Goal: Task Accomplishment & Management: Use online tool/utility

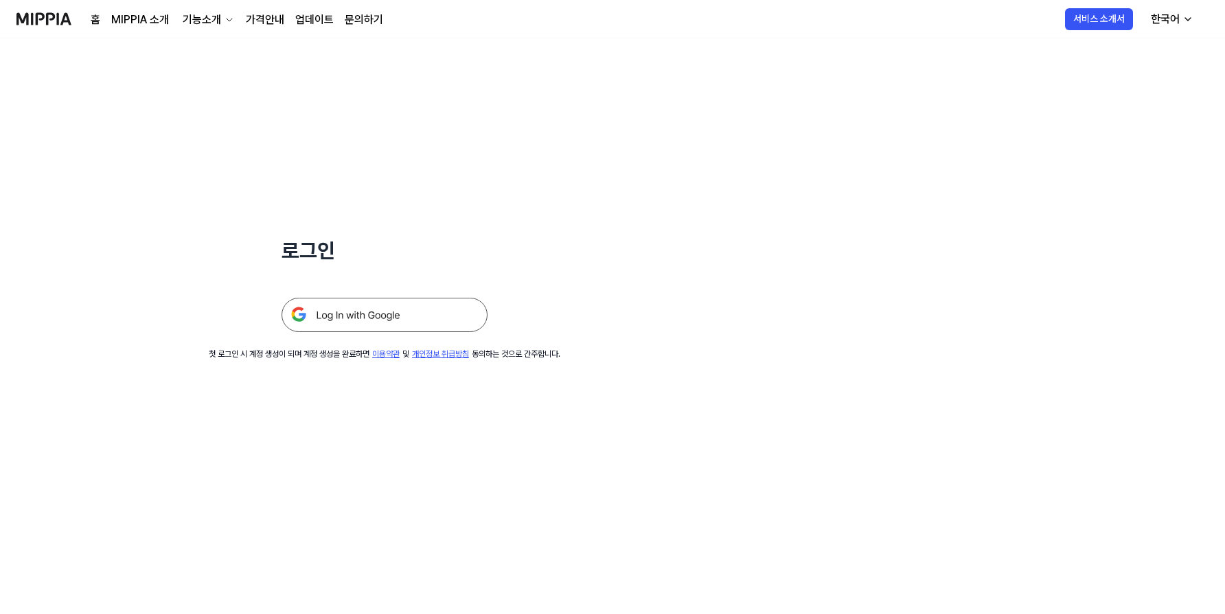
click at [435, 309] on img at bounding box center [384, 315] width 206 height 34
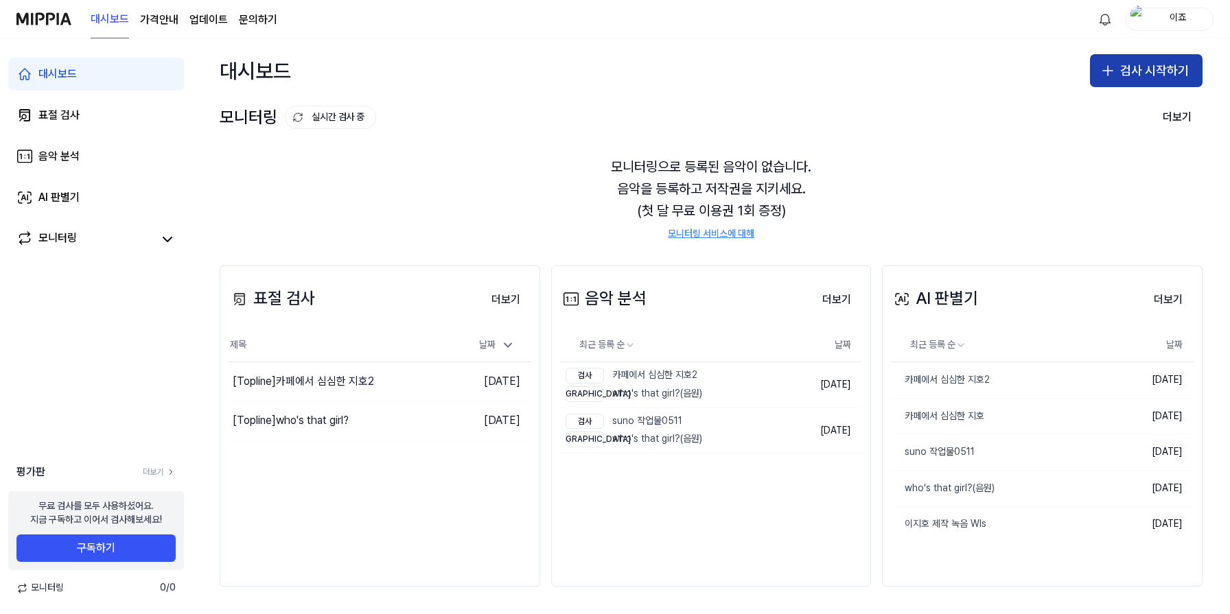
click at [1131, 58] on button "검사 시작하기" at bounding box center [1146, 70] width 113 height 33
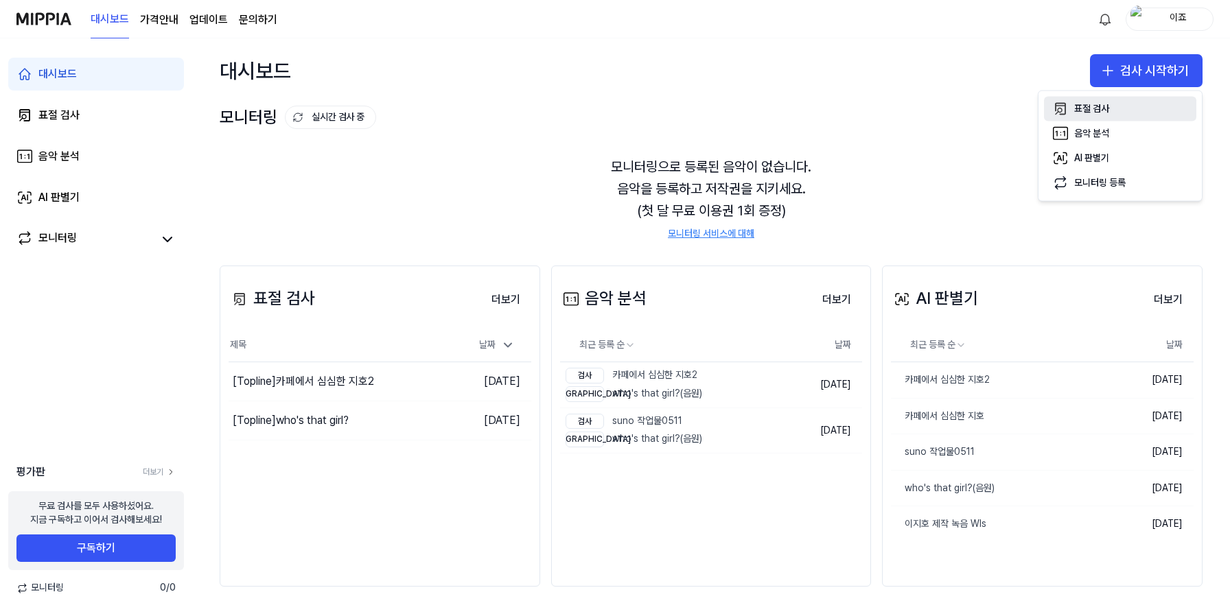
click at [1099, 111] on div "표절 검사" at bounding box center [1091, 109] width 35 height 14
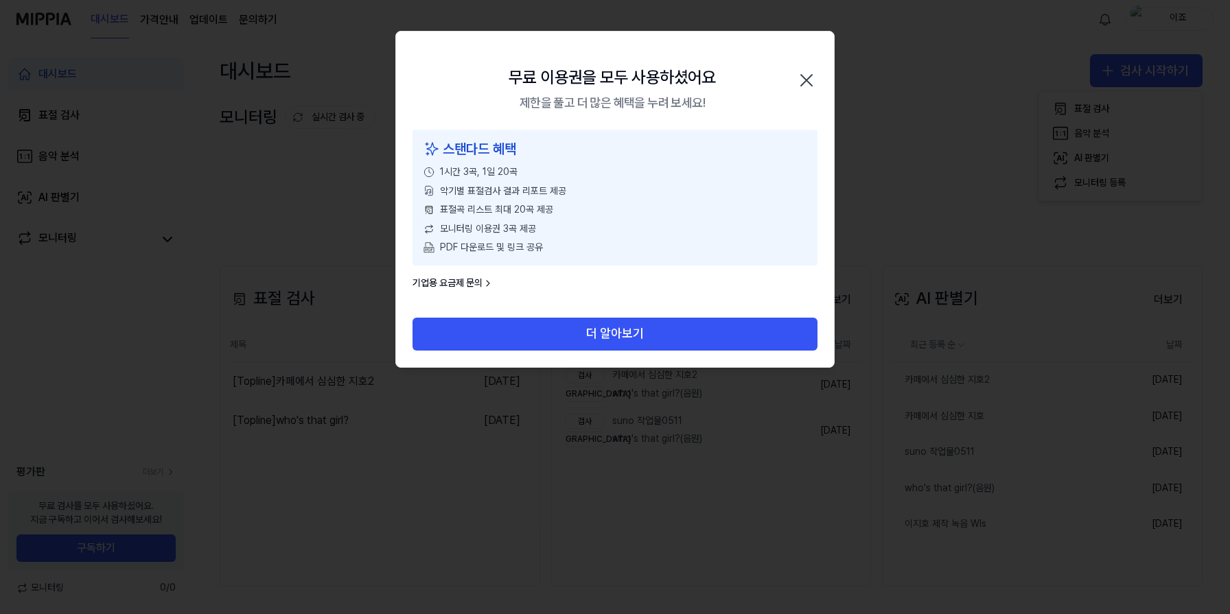
click at [804, 91] on icon "button" at bounding box center [807, 80] width 22 height 22
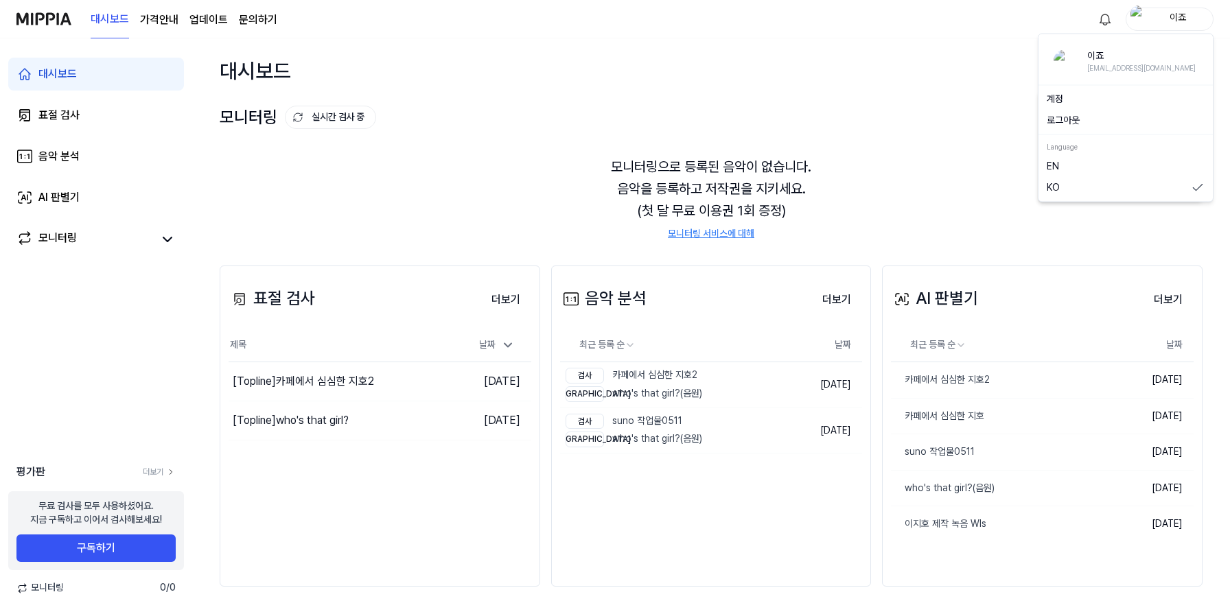
click at [1190, 17] on div "이죠" at bounding box center [1178, 18] width 54 height 15
click at [1090, 126] on button "로그아웃" at bounding box center [1126, 121] width 158 height 14
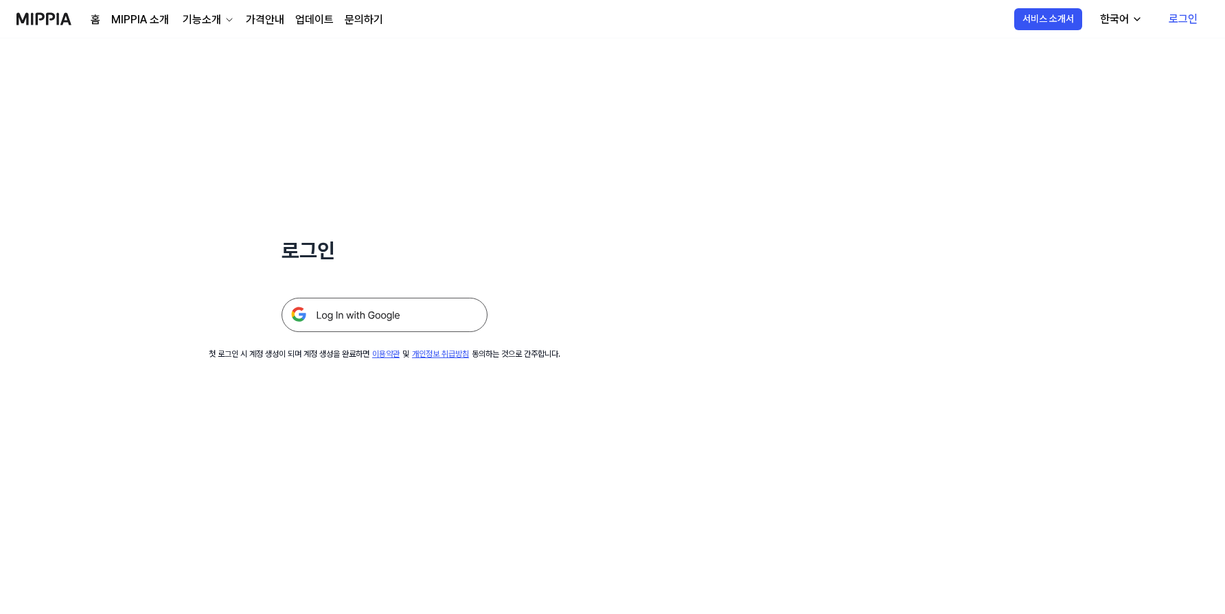
click at [384, 334] on div "로그인 첫 로그인 시 계정 생성이 되며 계정 생성을 완료하면 이용약관 및 개인정보 취급방침 동의하는 것으로 간주합니다." at bounding box center [384, 199] width 769 height 322
click at [389, 327] on img at bounding box center [384, 315] width 206 height 34
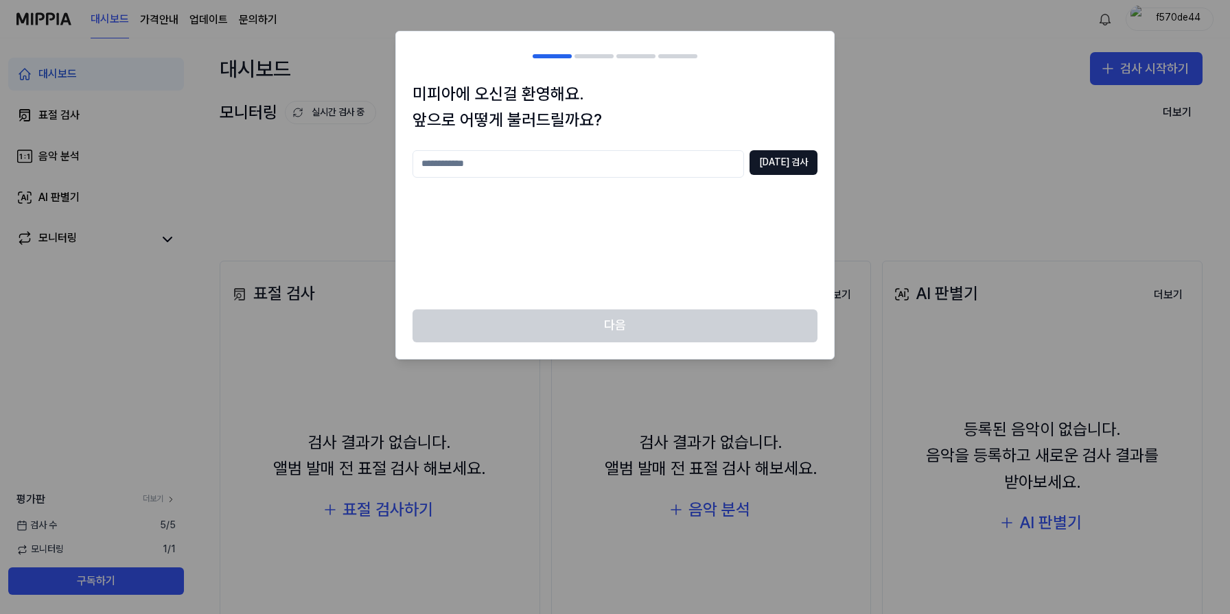
click at [713, 171] on input "text" at bounding box center [579, 163] width 332 height 27
type input "***"
click at [782, 144] on div "미피아에 오신걸 환영해요. 앞으로 어떻게 불러드릴까요? *** [DATE] 검사" at bounding box center [615, 195] width 438 height 229
click at [783, 162] on button "[DATE] 검사" at bounding box center [784, 162] width 68 height 25
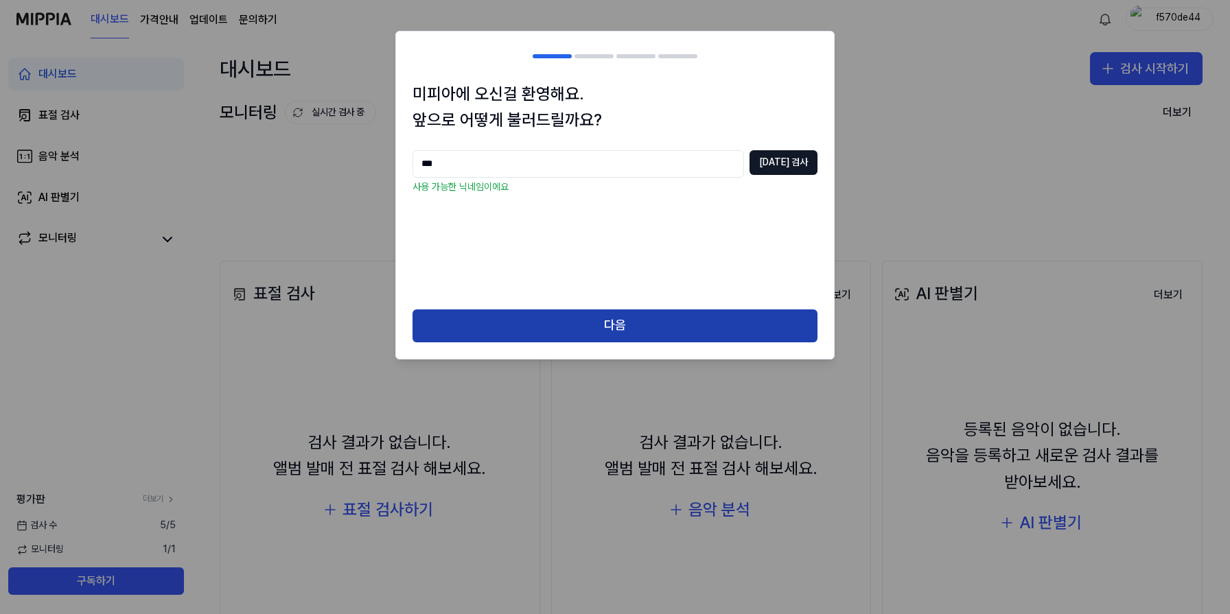
click at [688, 318] on button "다음" at bounding box center [615, 326] width 405 height 33
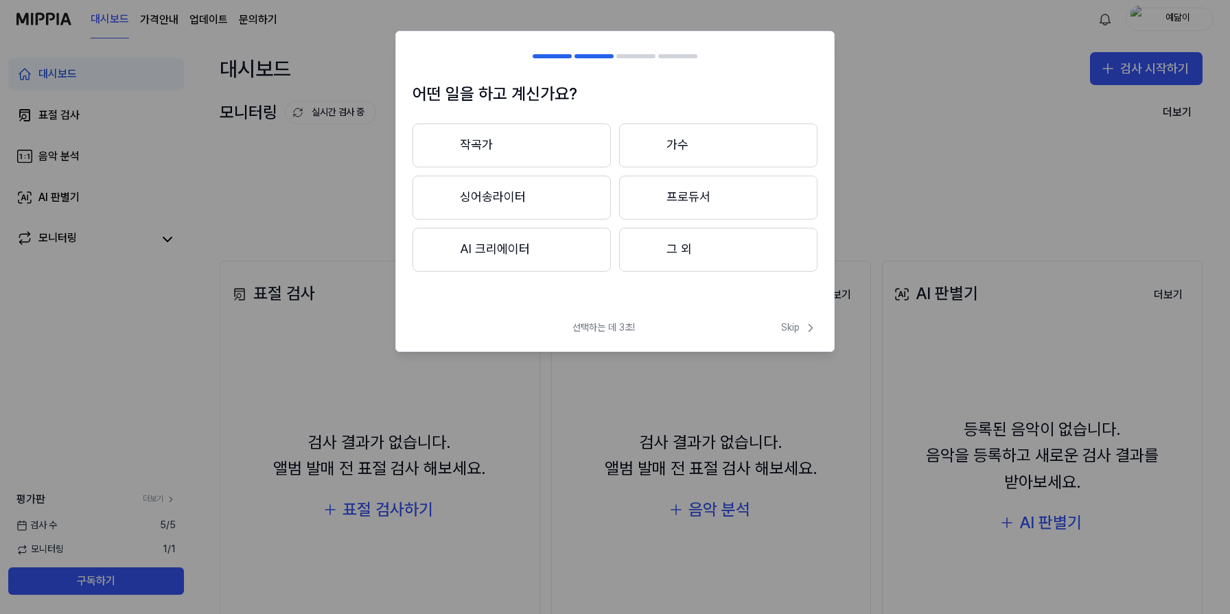
click at [635, 148] on button "가수" at bounding box center [718, 146] width 198 height 44
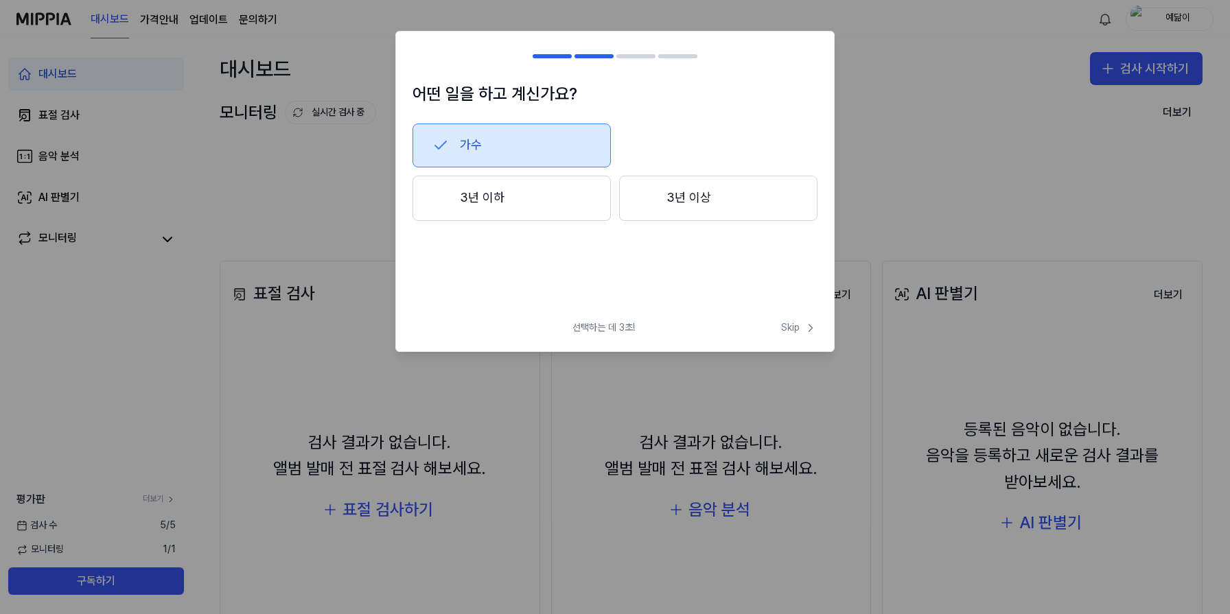
click at [603, 187] on button "3년 이하" at bounding box center [512, 198] width 198 height 45
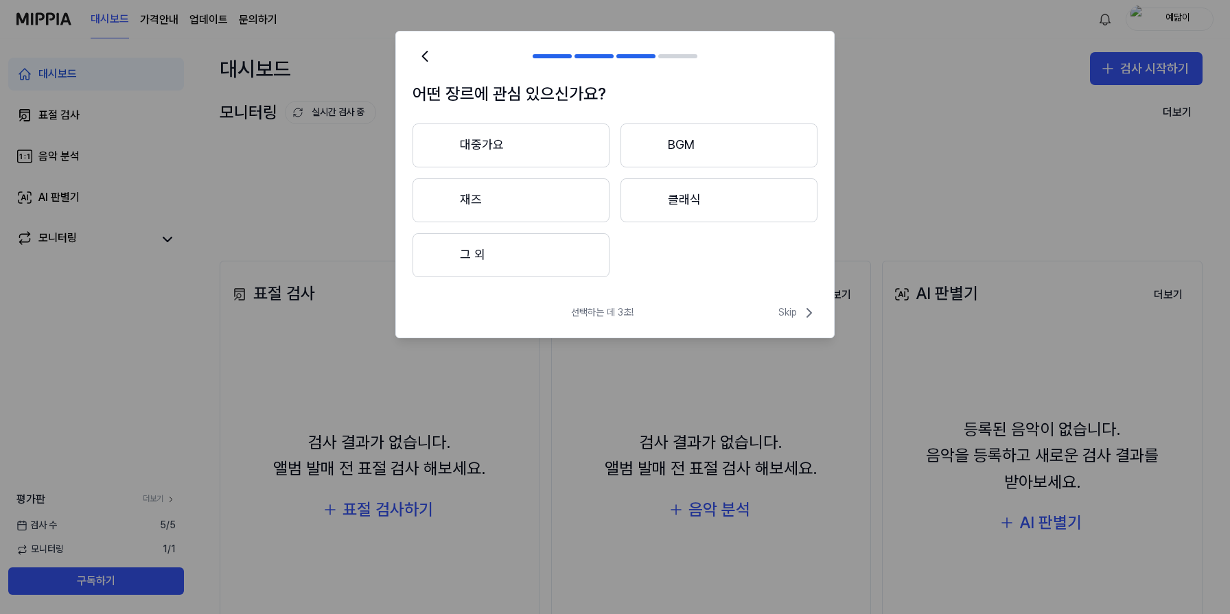
click at [577, 146] on button "대중가요" at bounding box center [511, 146] width 197 height 44
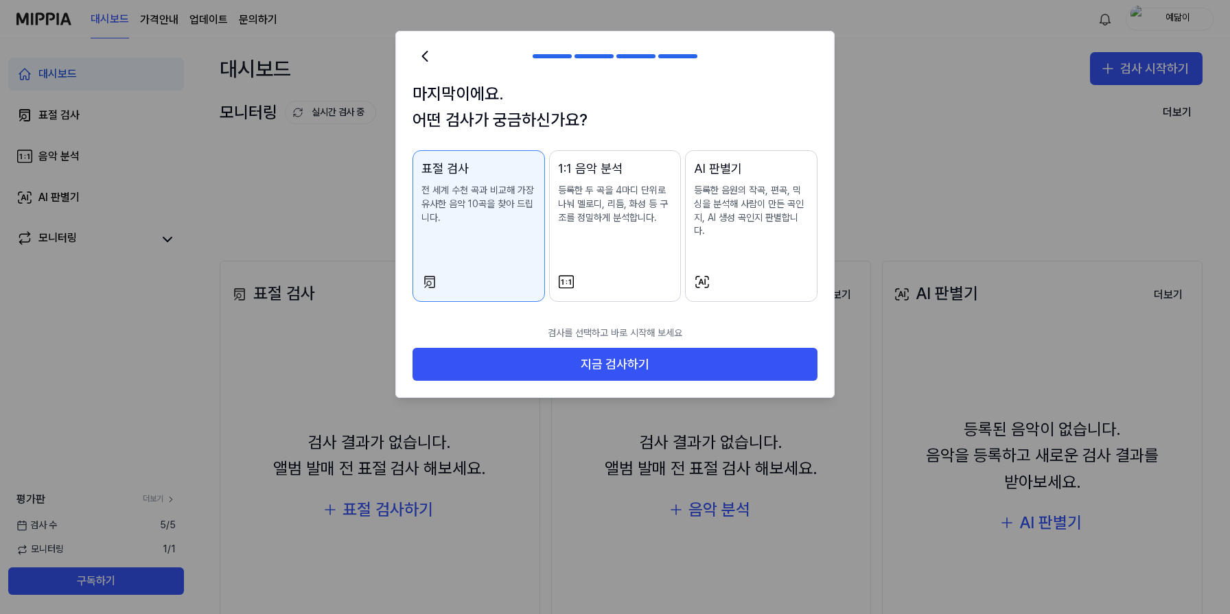
click at [497, 210] on p "전 세계 수천 곡과 비교해 가장 유사한 음악 10곡을 찾아 드립니다." at bounding box center [478, 204] width 115 height 40
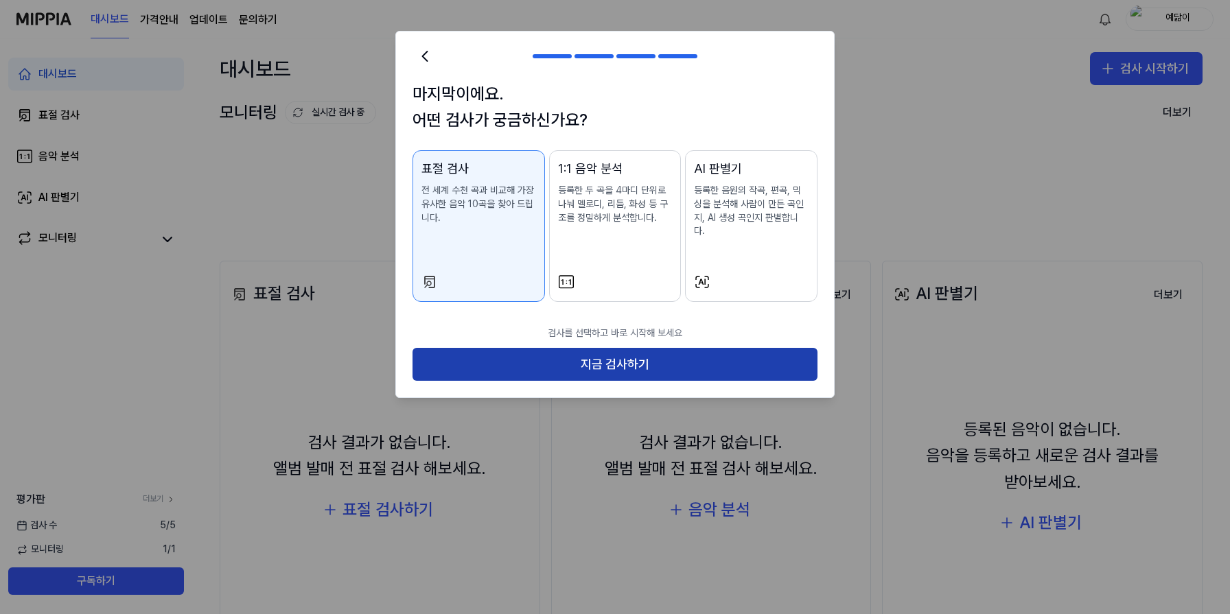
click at [562, 348] on button "지금 검사하기" at bounding box center [615, 364] width 405 height 33
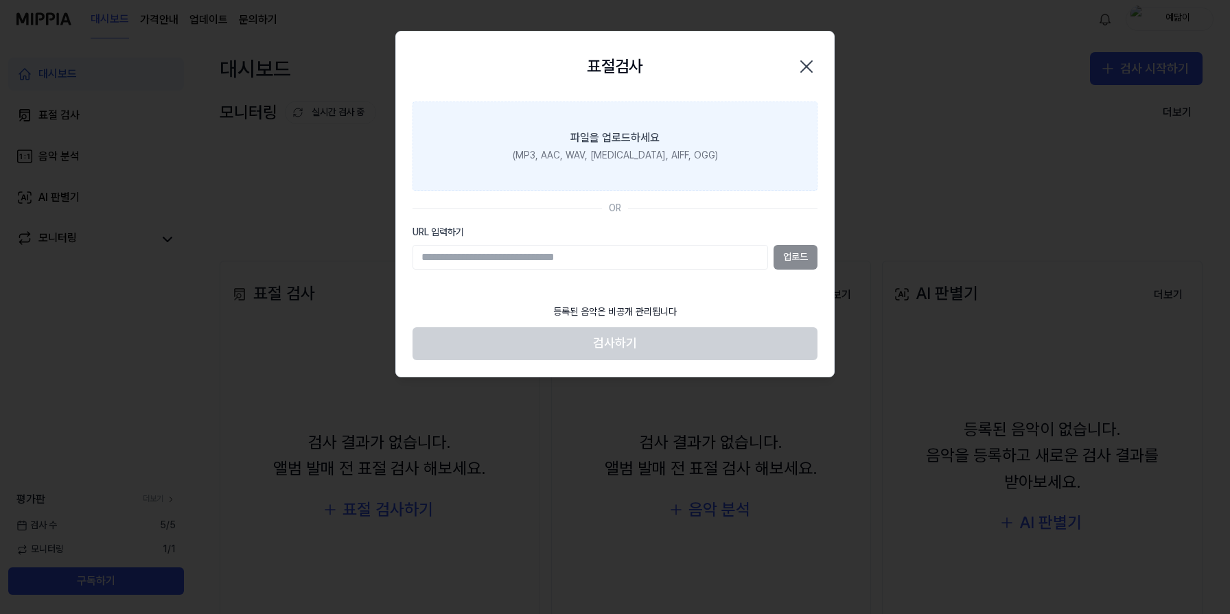
click at [634, 165] on label "파일을 업로드하세요 (MP3, AAC, WAV, FLAC, AIFF, OGG)" at bounding box center [615, 146] width 405 height 89
click at [0, 0] on input "파일을 업로드하세요 (MP3, AAC, WAV, FLAC, AIFF, OGG)" at bounding box center [0, 0] width 0 height 0
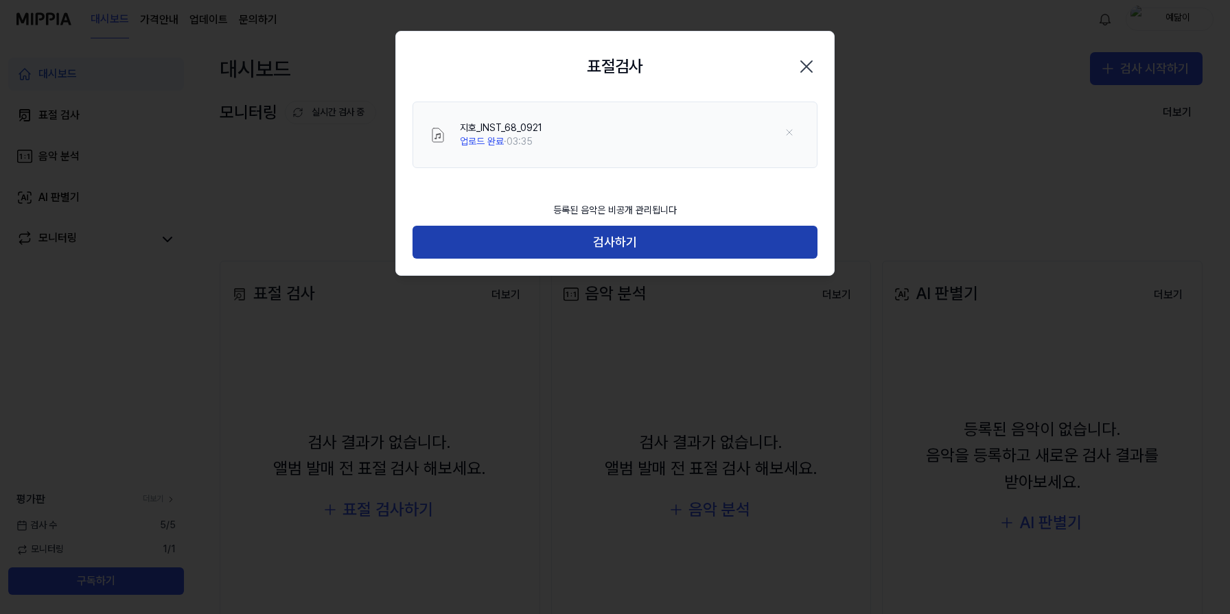
click at [732, 238] on button "검사하기" at bounding box center [615, 242] width 405 height 33
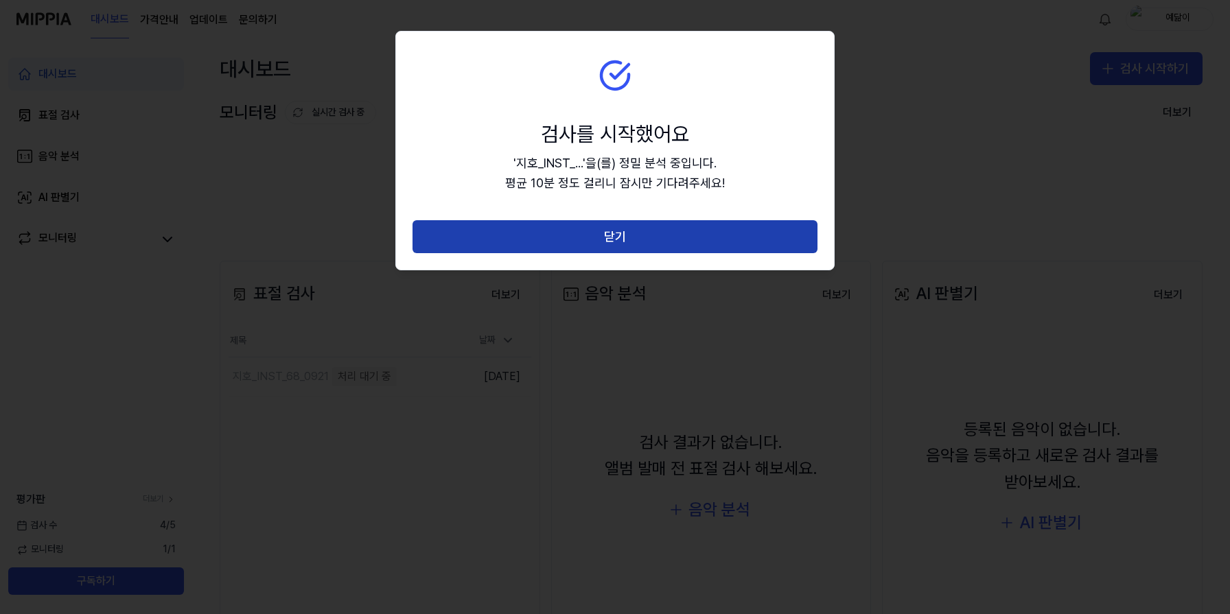
click at [751, 248] on button "닫기" at bounding box center [615, 236] width 405 height 33
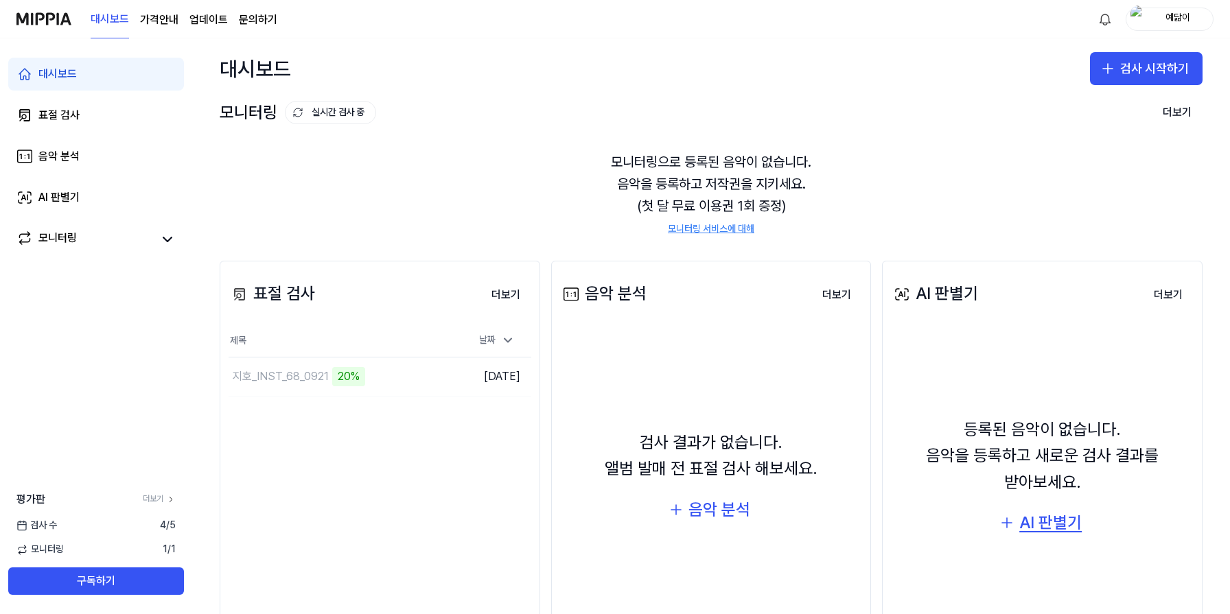
click at [1047, 527] on div "AI 판별기" at bounding box center [1050, 523] width 62 height 26
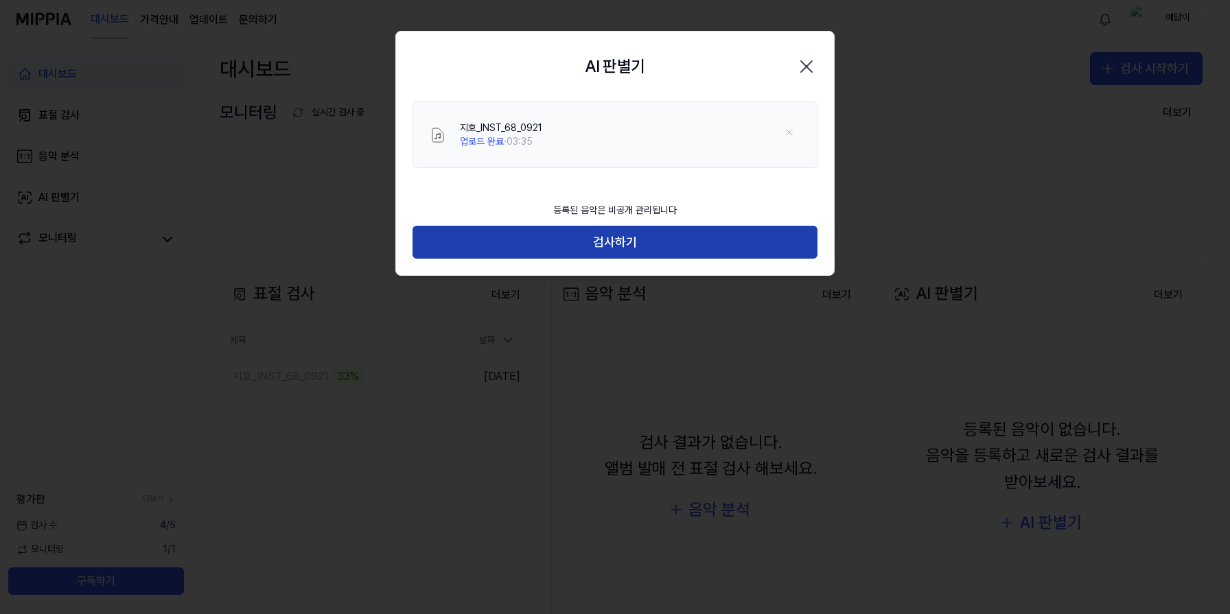
click at [651, 248] on button "검사하기" at bounding box center [615, 242] width 405 height 33
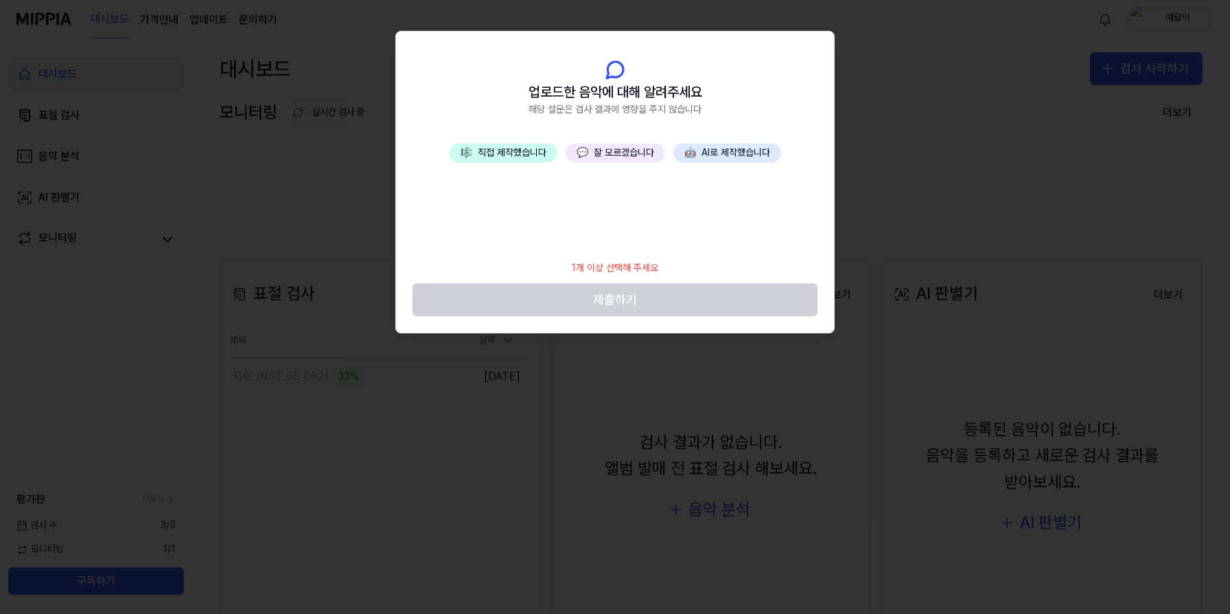
click at [537, 159] on button "🎼 직접 제작했습니다" at bounding box center [504, 152] width 108 height 19
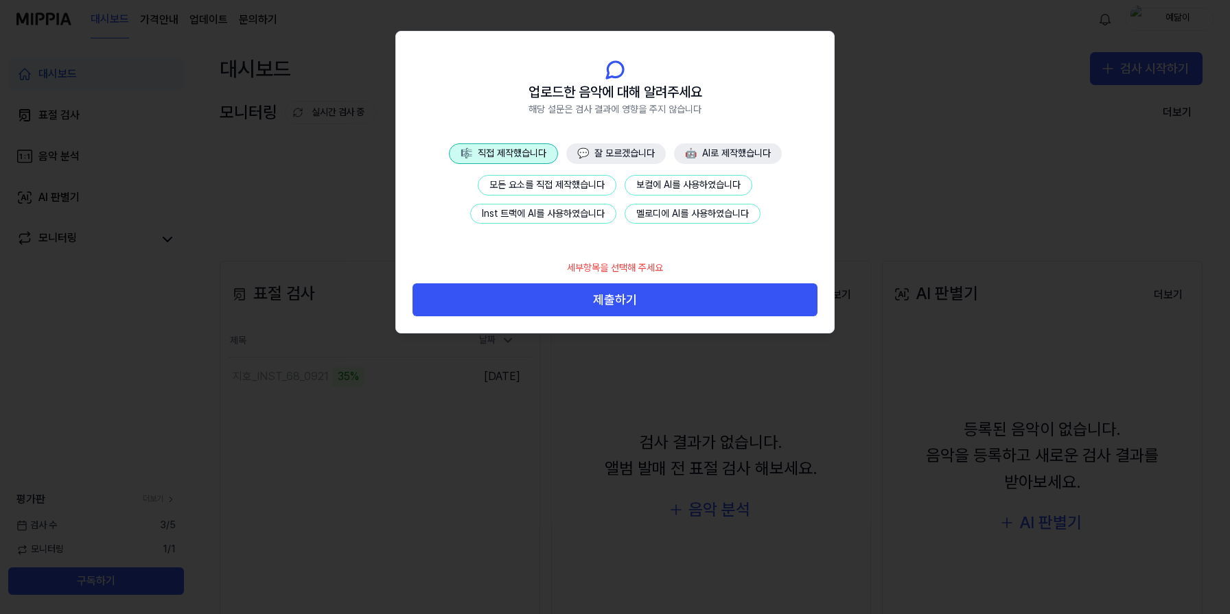
click at [579, 181] on button "모든 요소를 직접 제작했습니다" at bounding box center [547, 185] width 139 height 21
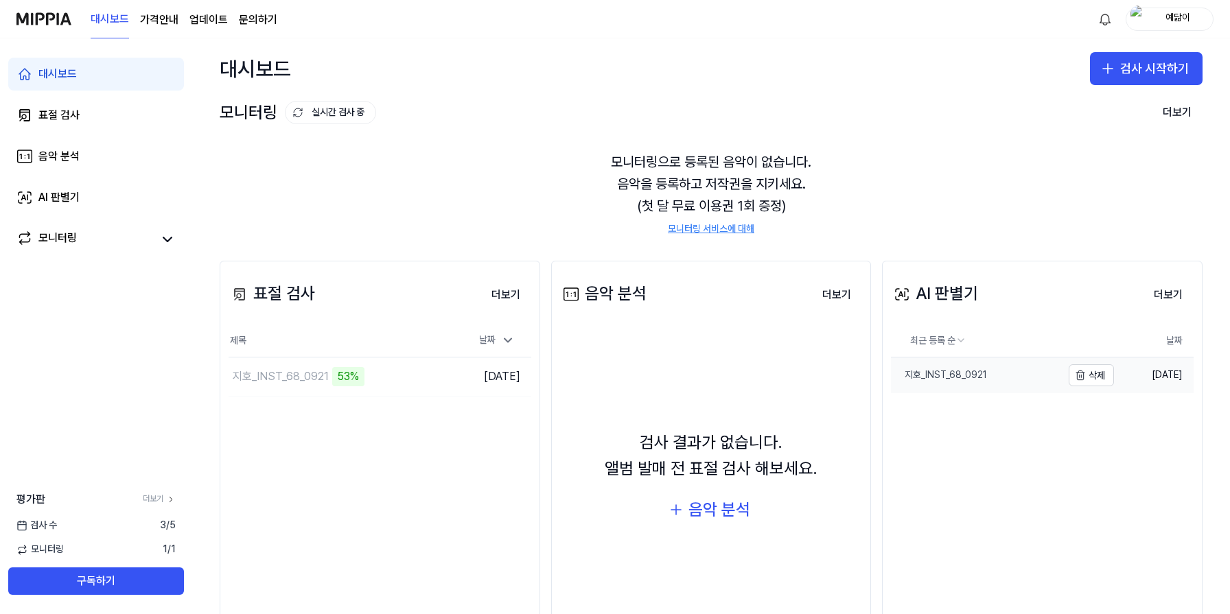
click at [970, 364] on link "지호_INST_68_0921" at bounding box center [976, 376] width 171 height 36
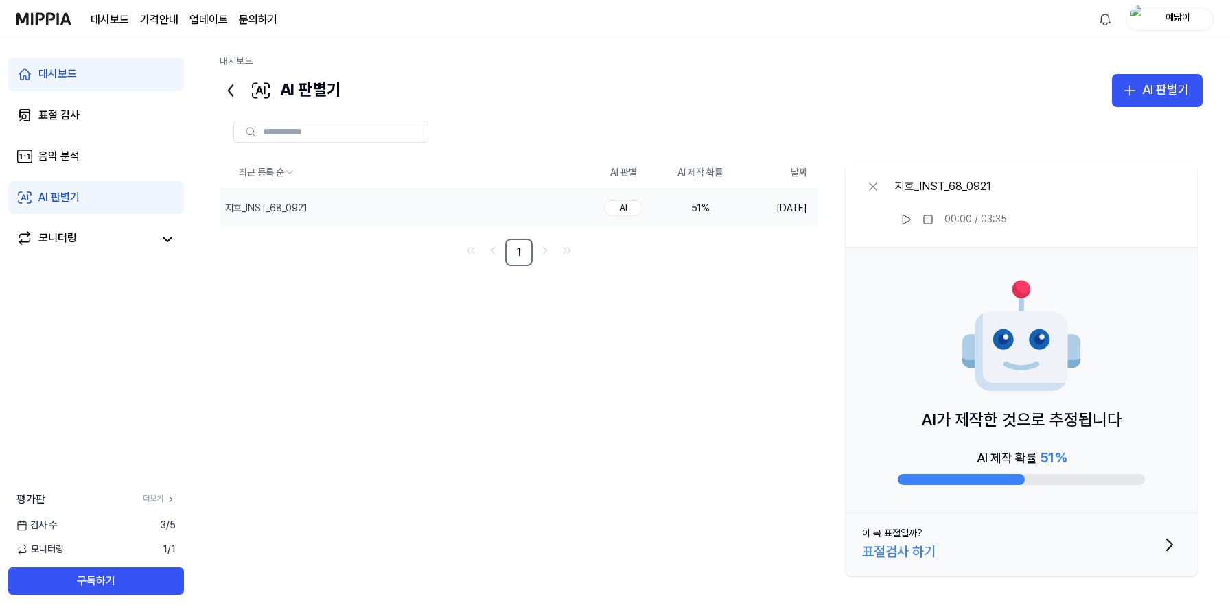
click at [981, 570] on button "이 곡 표절일까? 표절검사 하기" at bounding box center [1021, 544] width 351 height 63
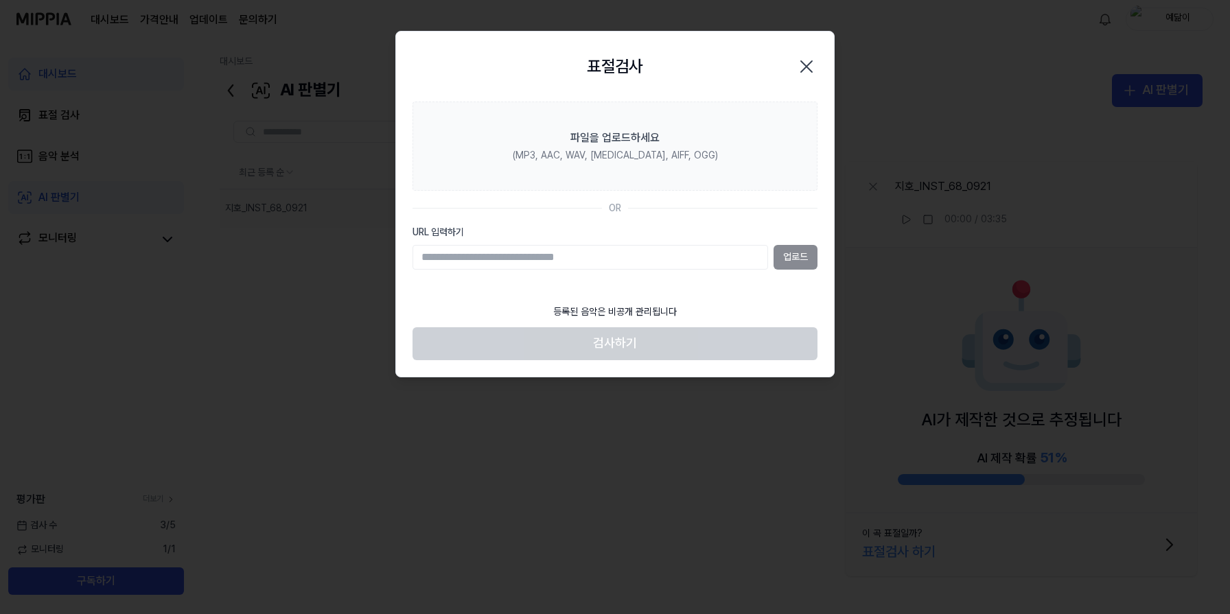
click at [810, 59] on icon "button" at bounding box center [807, 67] width 22 height 22
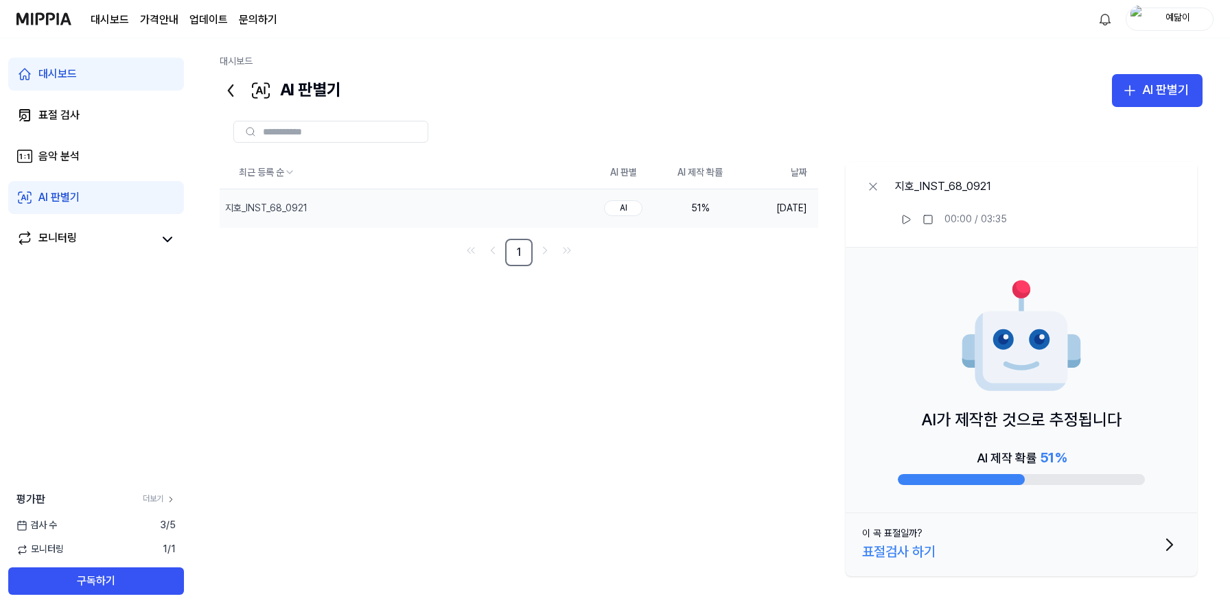
click at [592, 211] on td "AI" at bounding box center [623, 208] width 77 height 38
click at [990, 369] on img at bounding box center [1022, 337] width 124 height 124
click at [691, 214] on div "51 %" at bounding box center [700, 209] width 55 height 14
click at [533, 208] on div "지호_INST_68_0921" at bounding box center [377, 208] width 314 height 38
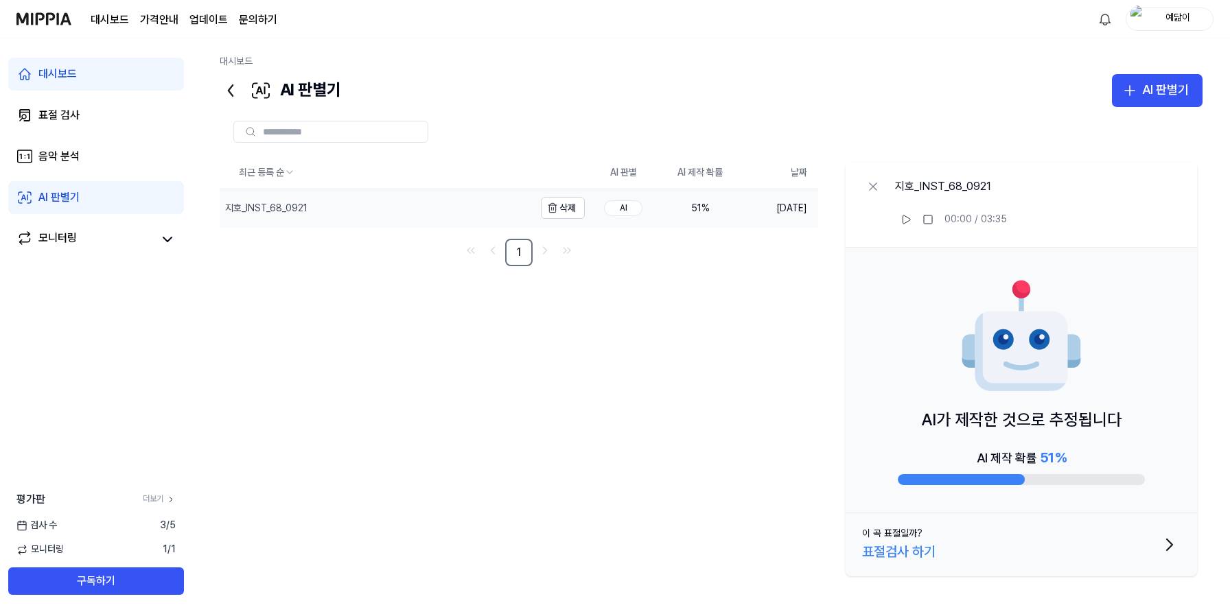
click at [533, 208] on div "지호_INST_68_0921" at bounding box center [377, 208] width 314 height 38
click at [132, 165] on link "음악 분석" at bounding box center [96, 156] width 176 height 33
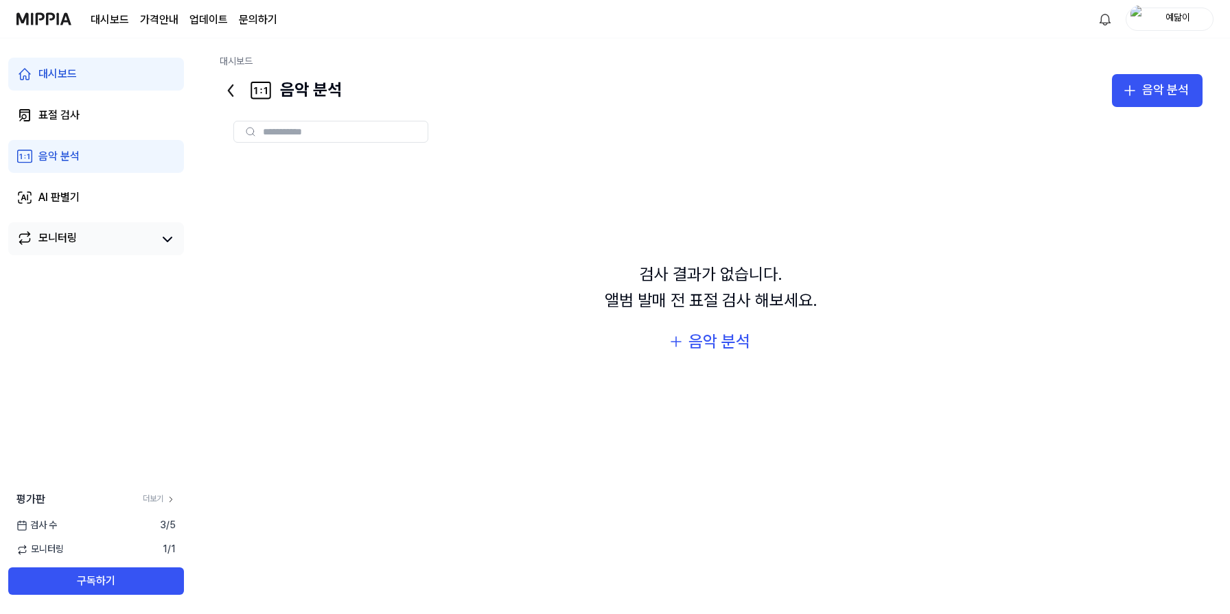
click at [124, 231] on link "모니터링" at bounding box center [84, 239] width 137 height 19
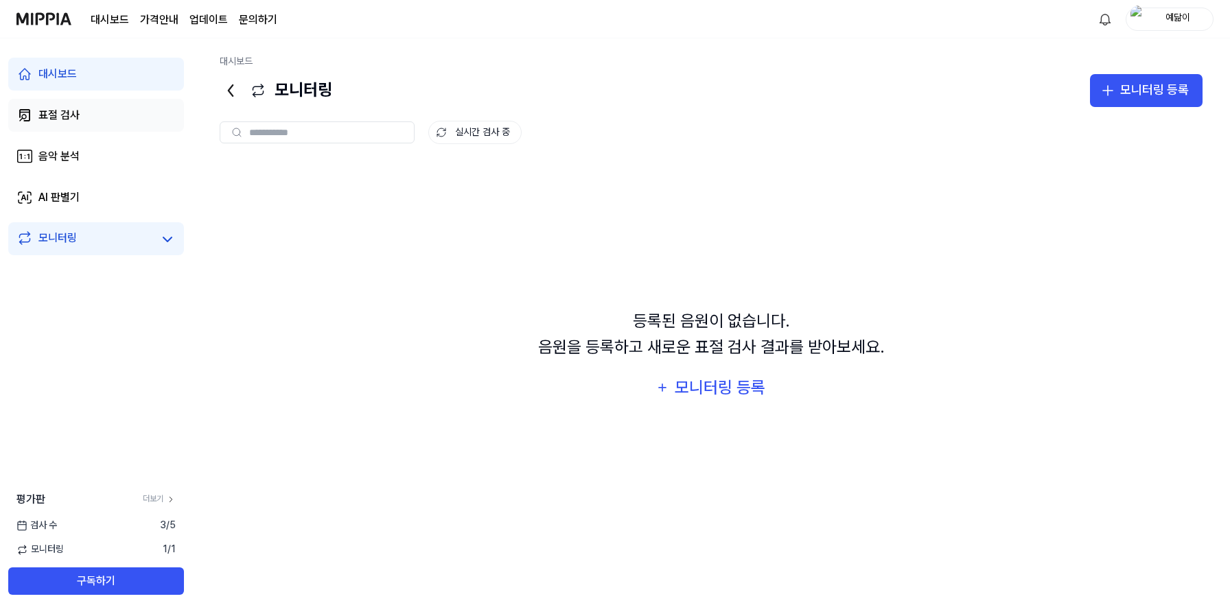
click at [124, 124] on link "표절 검사" at bounding box center [96, 115] width 176 height 33
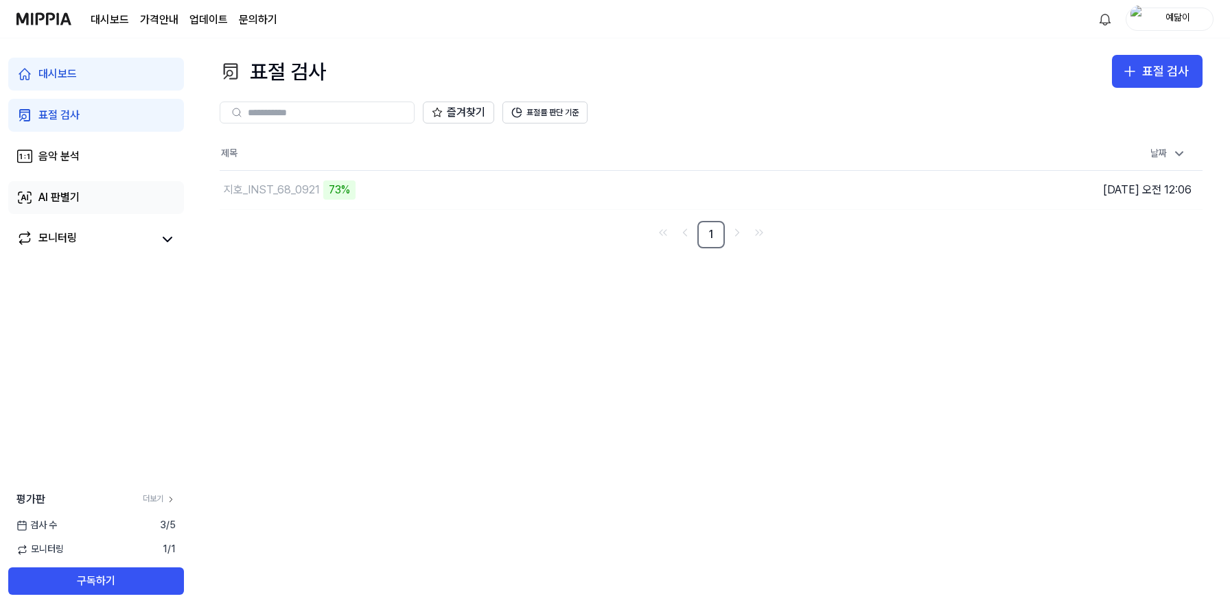
click at [117, 185] on link "AI 판별기" at bounding box center [96, 197] width 176 height 33
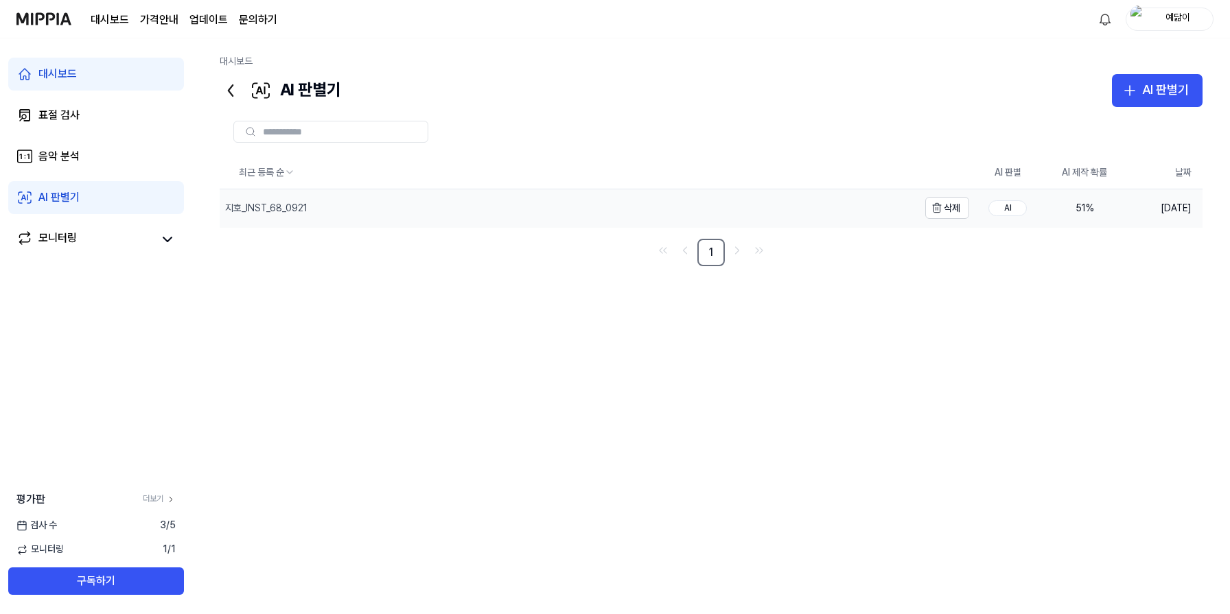
click at [256, 211] on div "지호_INST_68_0921" at bounding box center [266, 209] width 82 height 14
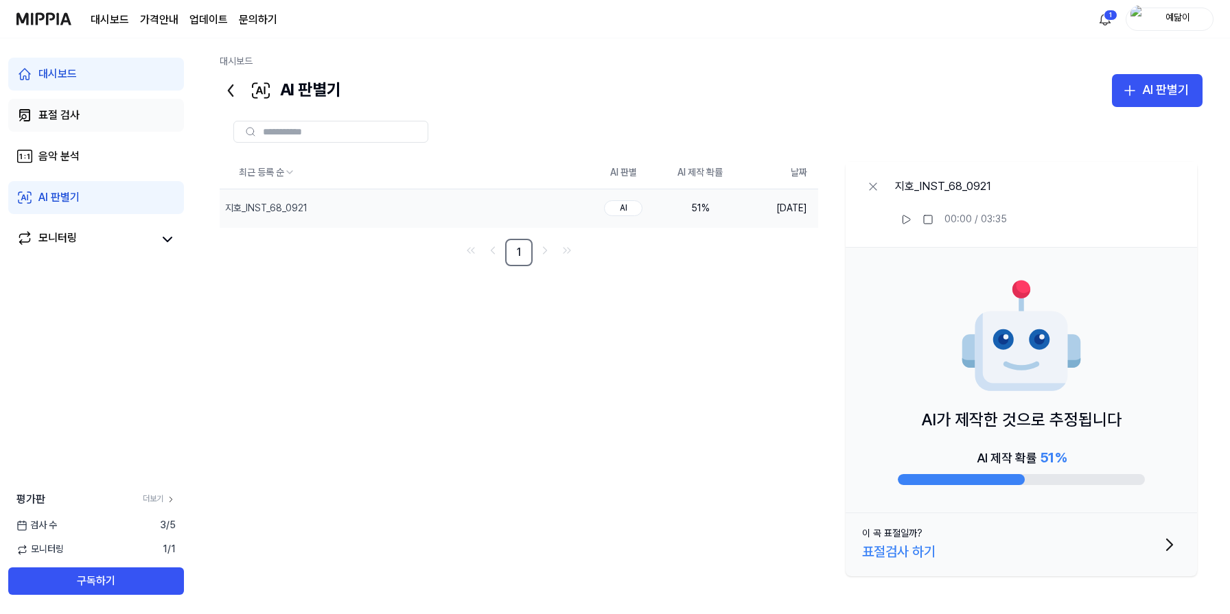
click at [111, 119] on link "표절 검사" at bounding box center [96, 115] width 176 height 33
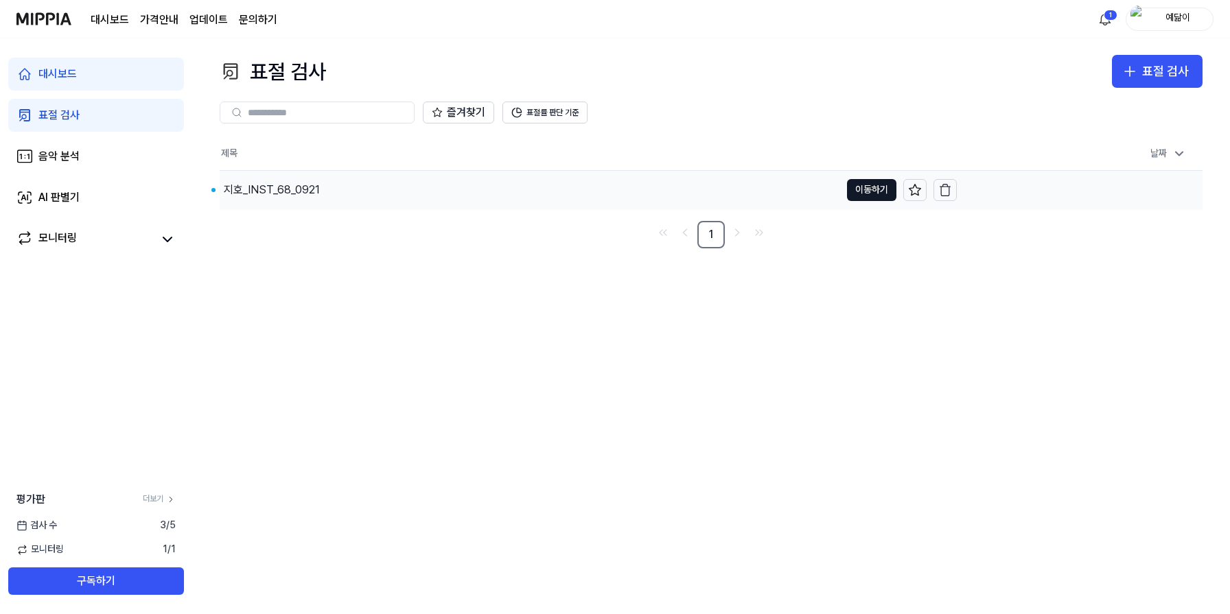
click at [270, 185] on div "지호_INST_68_0921" at bounding box center [272, 190] width 96 height 16
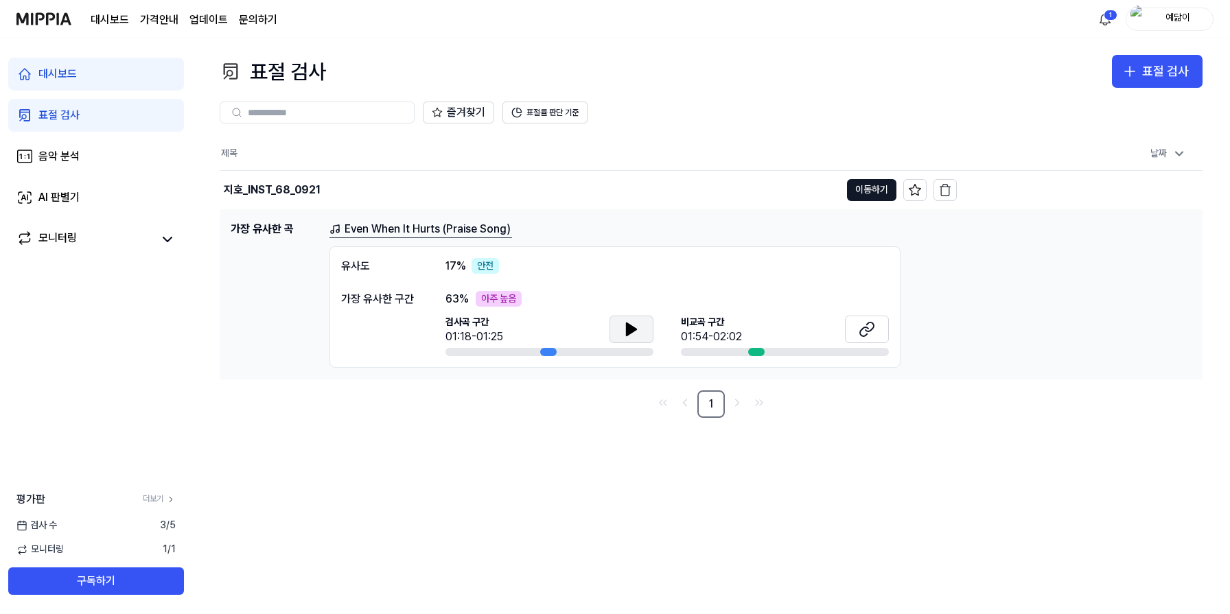
click at [643, 332] on button at bounding box center [632, 329] width 44 height 27
click at [873, 325] on icon at bounding box center [870, 327] width 8 height 9
click at [874, 183] on button "이동하기" at bounding box center [871, 190] width 49 height 22
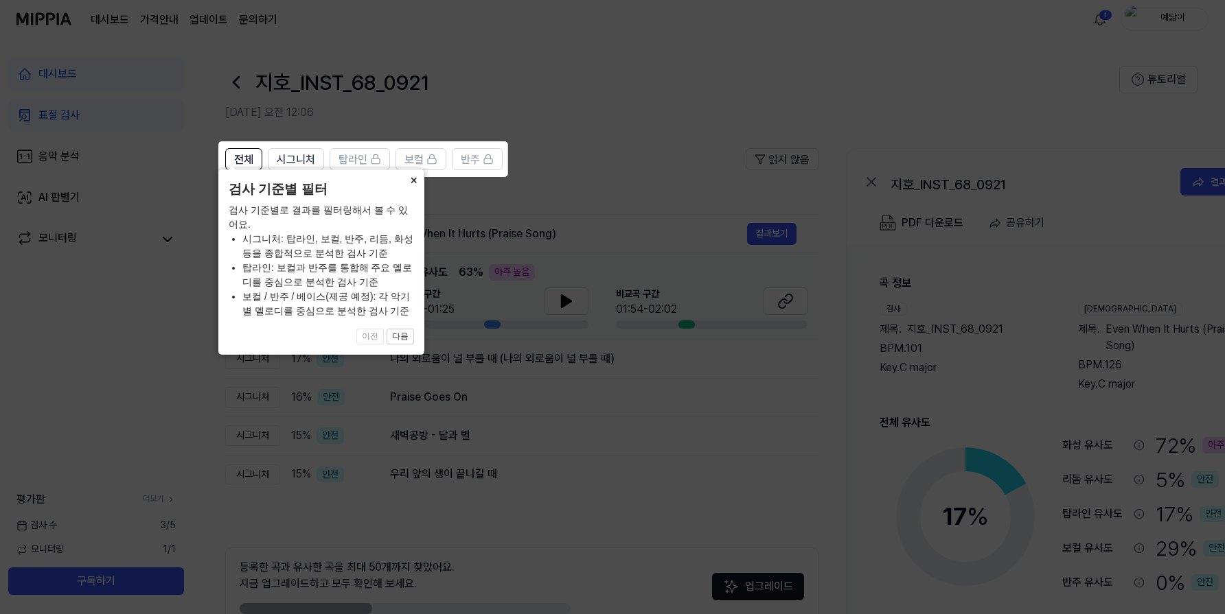
click at [414, 189] on button "×" at bounding box center [413, 179] width 22 height 19
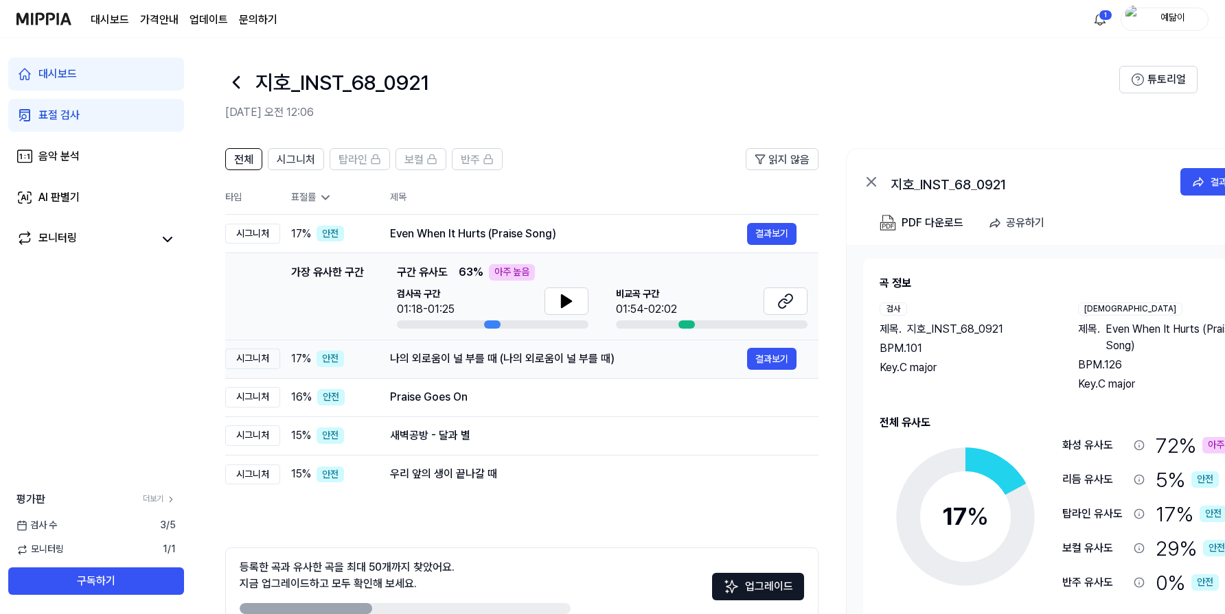
click at [546, 362] on div "나의 외로움이 널 부를 때 (나의 외로움이 널 부를 때)" at bounding box center [568, 359] width 357 height 16
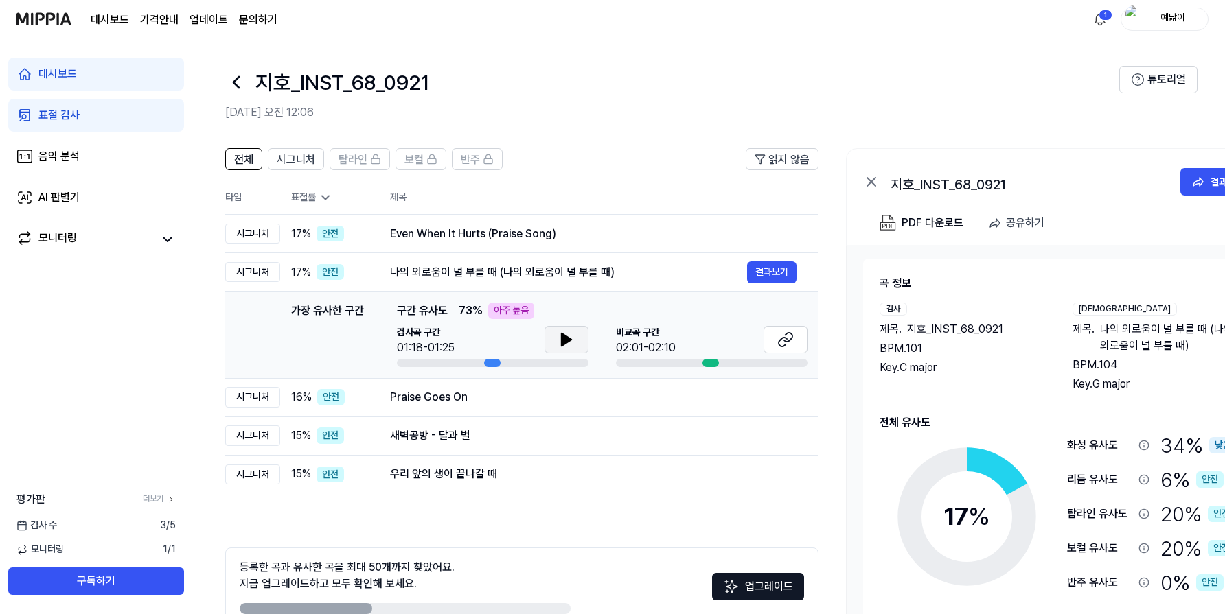
click at [568, 334] on icon at bounding box center [566, 340] width 16 height 16
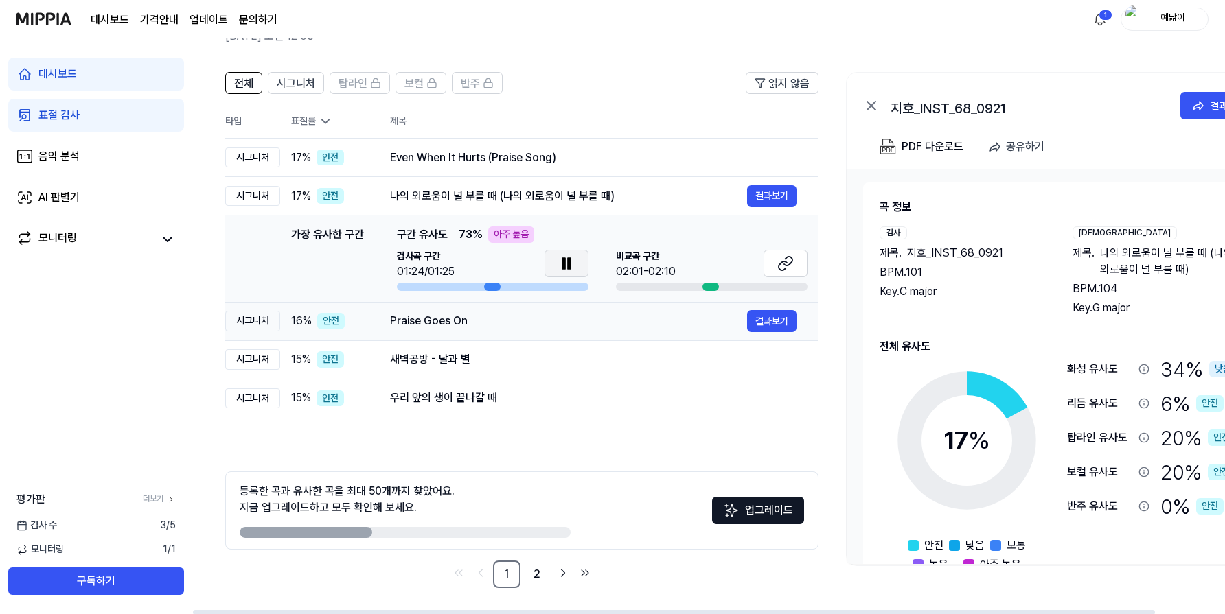
scroll to position [75, 0]
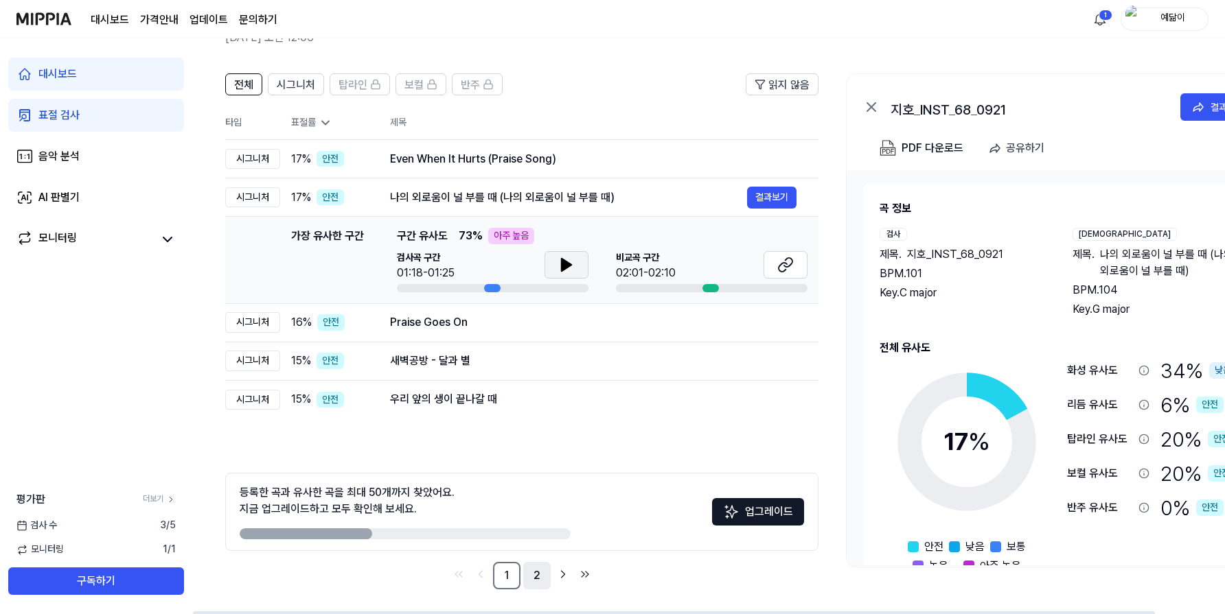
click at [536, 577] on link "2" at bounding box center [536, 575] width 27 height 27
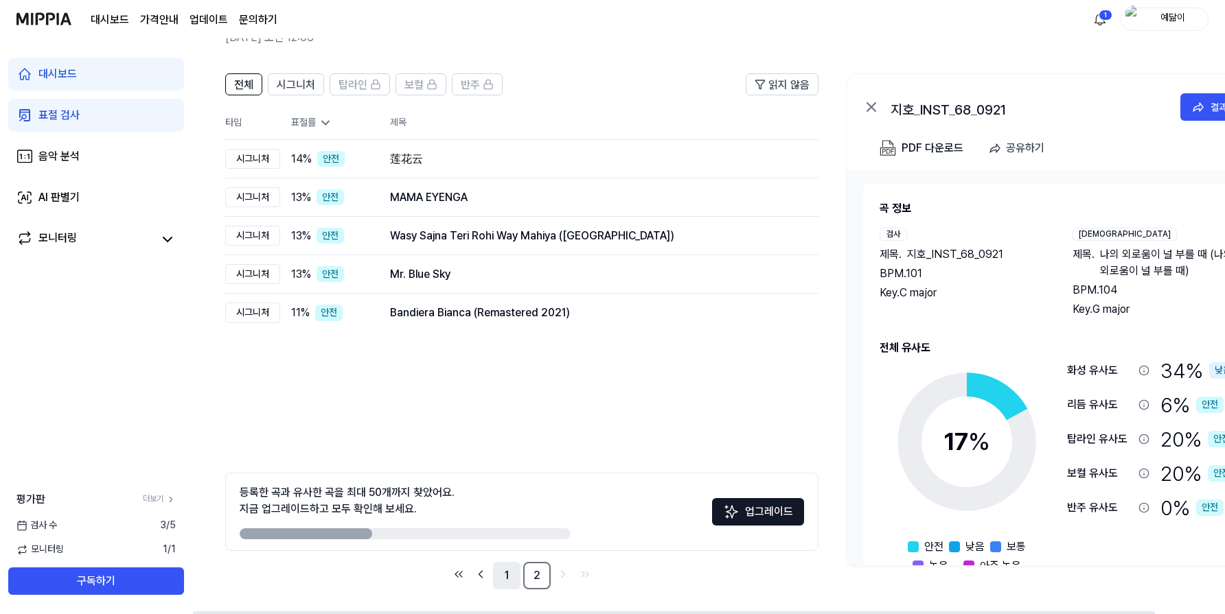
click at [505, 572] on link "1" at bounding box center [506, 575] width 27 height 27
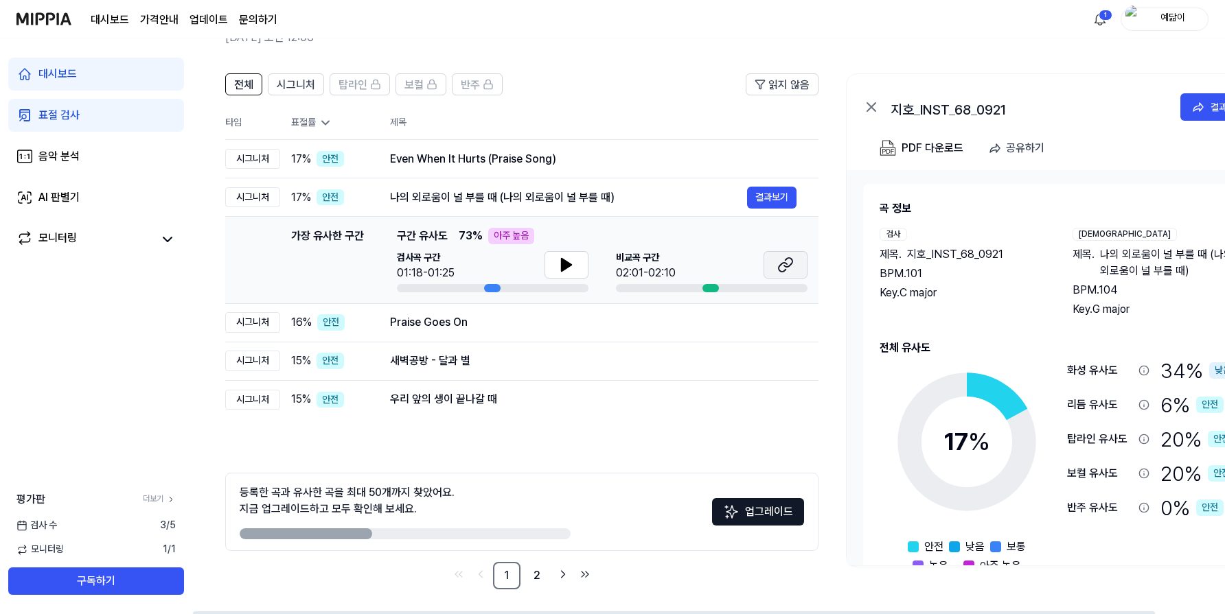
click at [789, 268] on icon at bounding box center [785, 265] width 16 height 16
click at [76, 180] on div "대시보드 표절 검사 음악 분석 AI 판별기 모니터링" at bounding box center [96, 156] width 192 height 236
click at [82, 170] on link "음악 분석" at bounding box center [96, 156] width 176 height 33
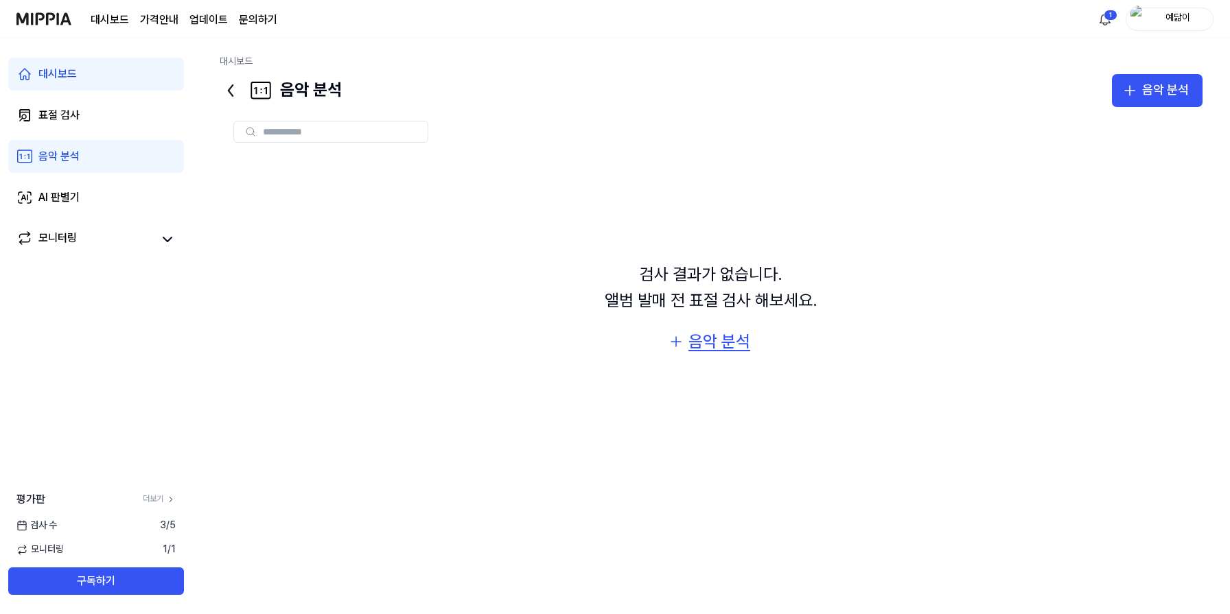
click at [710, 332] on div "음악 분석" at bounding box center [719, 342] width 62 height 26
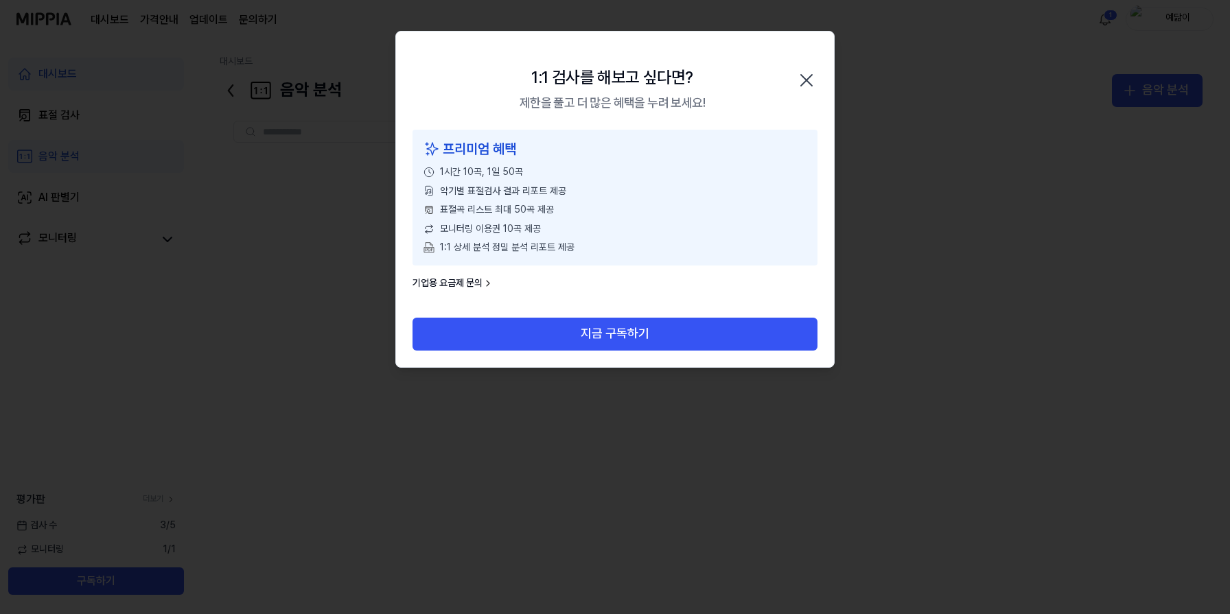
click at [806, 79] on icon "button" at bounding box center [807, 80] width 22 height 22
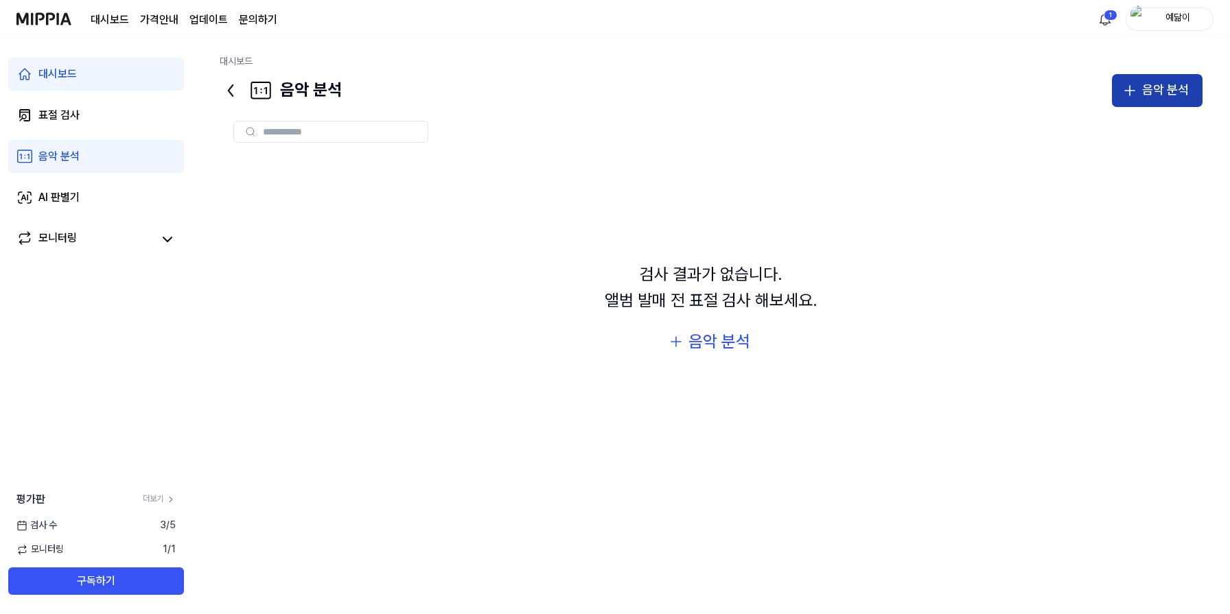
click at [1162, 101] on button "음악 분석" at bounding box center [1157, 90] width 91 height 33
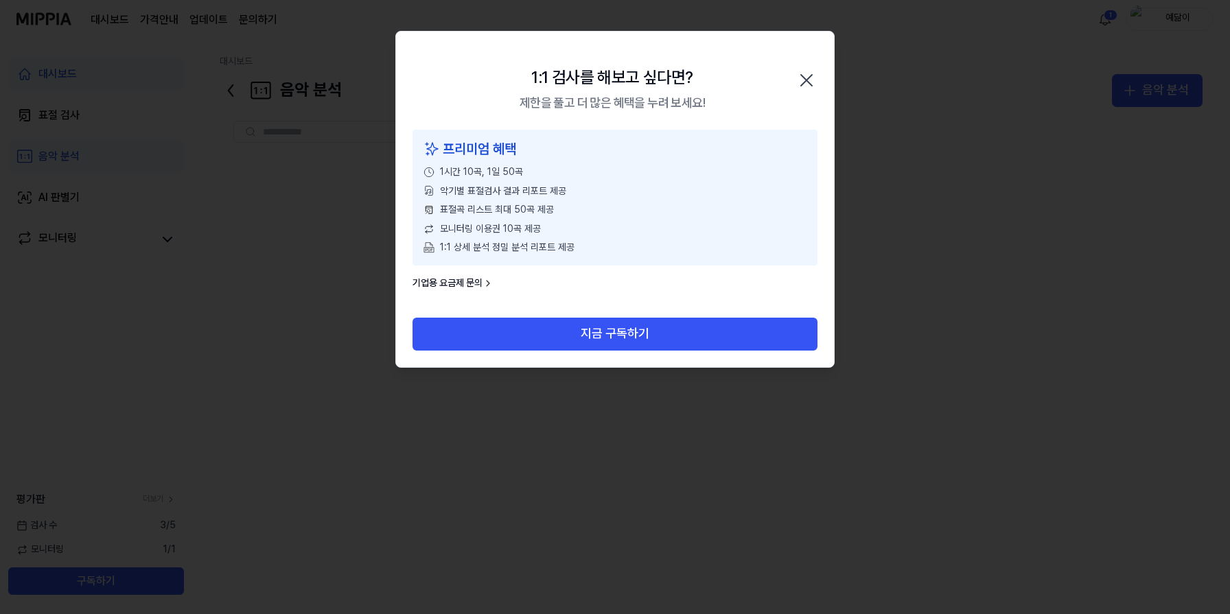
click at [793, 52] on div "1:1 검사를 해보고 싶다면? 제한을 풀고 더 많은 혜택을 누려 보세요! 닫기" at bounding box center [615, 81] width 438 height 98
click at [793, 58] on div "1:1 검사를 해보고 싶다면? 제한을 풀고 더 많은 혜택을 누려 보세요! 닫기" at bounding box center [615, 81] width 438 height 98
click at [811, 91] on icon "button" at bounding box center [807, 80] width 22 height 22
